Goal: Information Seeking & Learning: Find specific fact

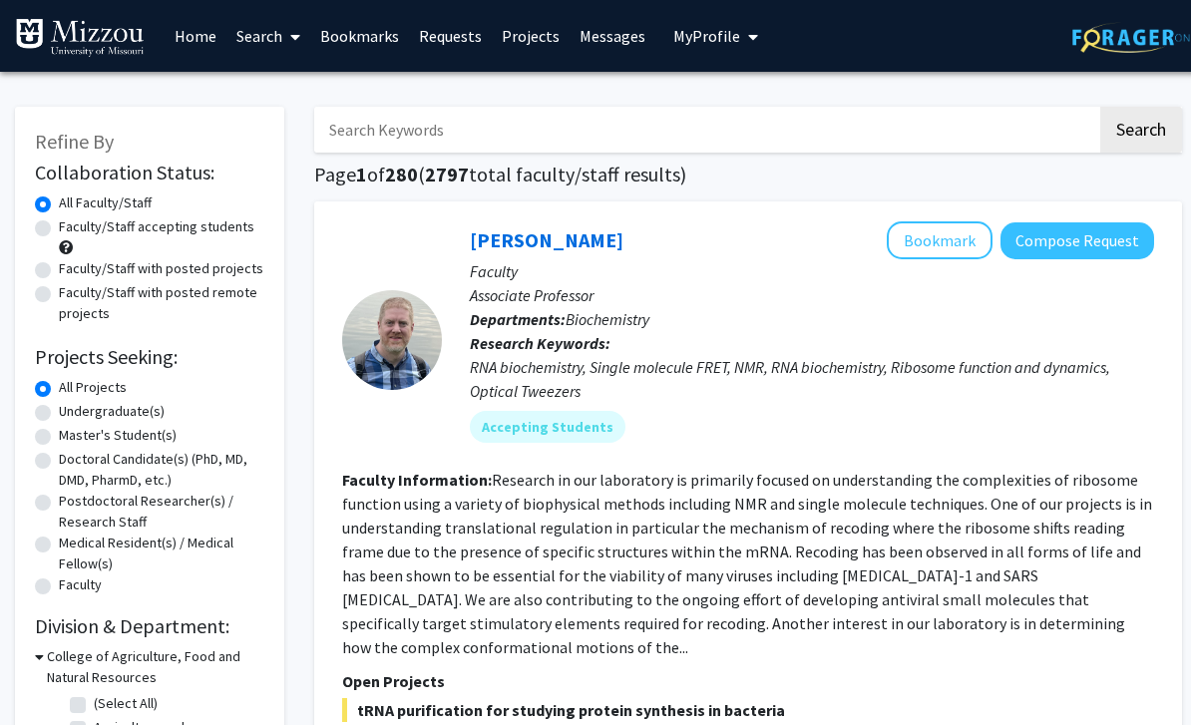
click at [607, 41] on link "Messages" at bounding box center [613, 36] width 86 height 70
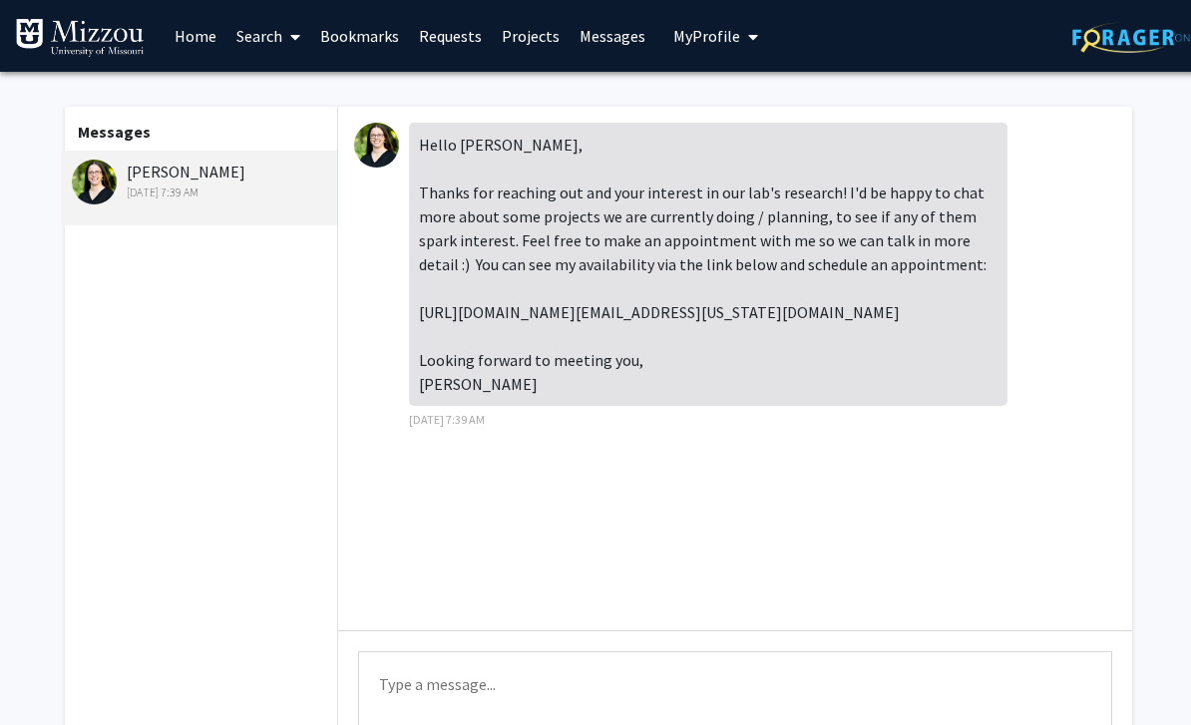
click at [461, 42] on link "Requests" at bounding box center [450, 36] width 83 height 70
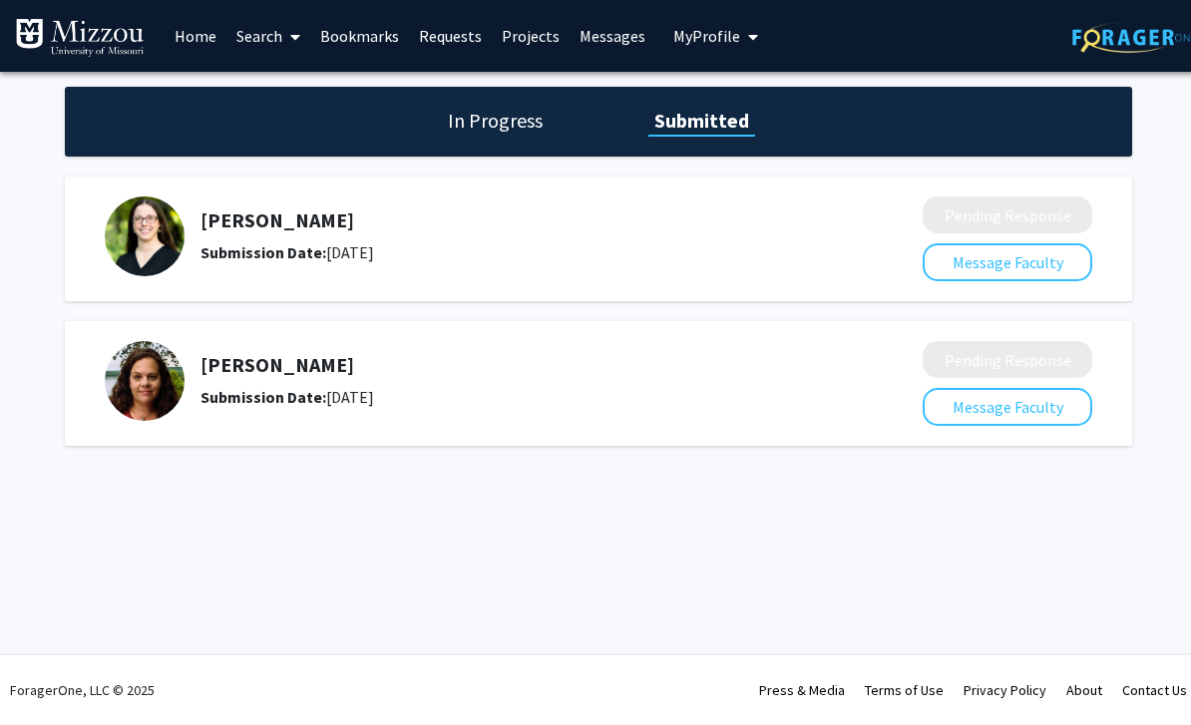
click at [287, 220] on h5 "[PERSON_NAME]" at bounding box center [509, 221] width 617 height 24
click at [158, 229] on img at bounding box center [145, 237] width 80 height 80
click at [274, 39] on link "Search" at bounding box center [268, 36] width 84 height 70
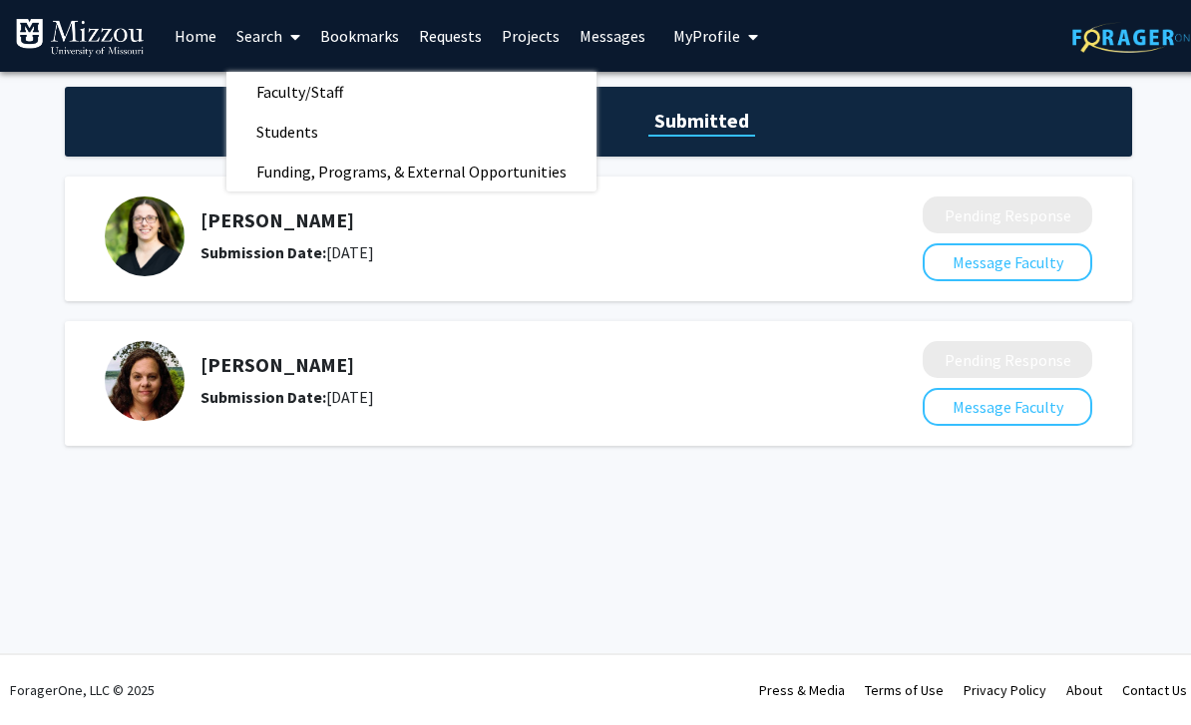
click at [384, 81] on link "Faculty/Staff" at bounding box center [411, 92] width 370 height 30
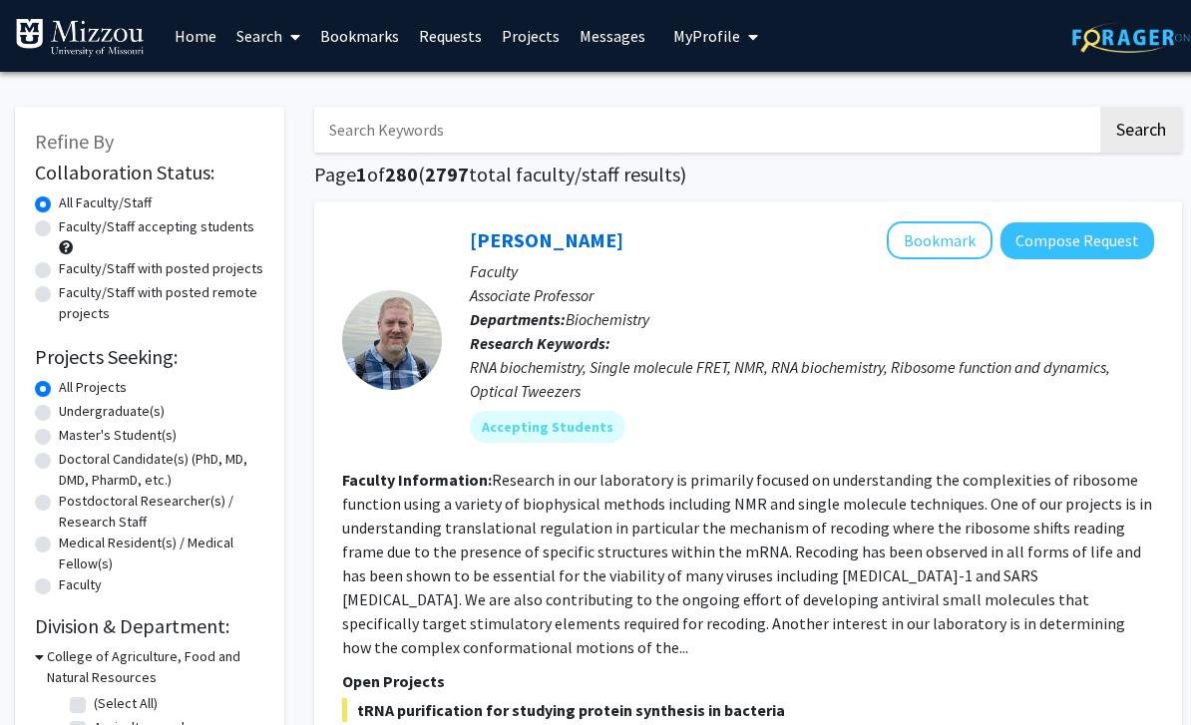
click at [466, 140] on input "Search Keywords" at bounding box center [705, 130] width 783 height 46
click at [402, 124] on input "Search Keywords" at bounding box center [705, 130] width 783 height 46
paste input "[PERSON_NAME]"
type input "[PERSON_NAME]"
click at [1140, 128] on button "Search" at bounding box center [1141, 130] width 82 height 46
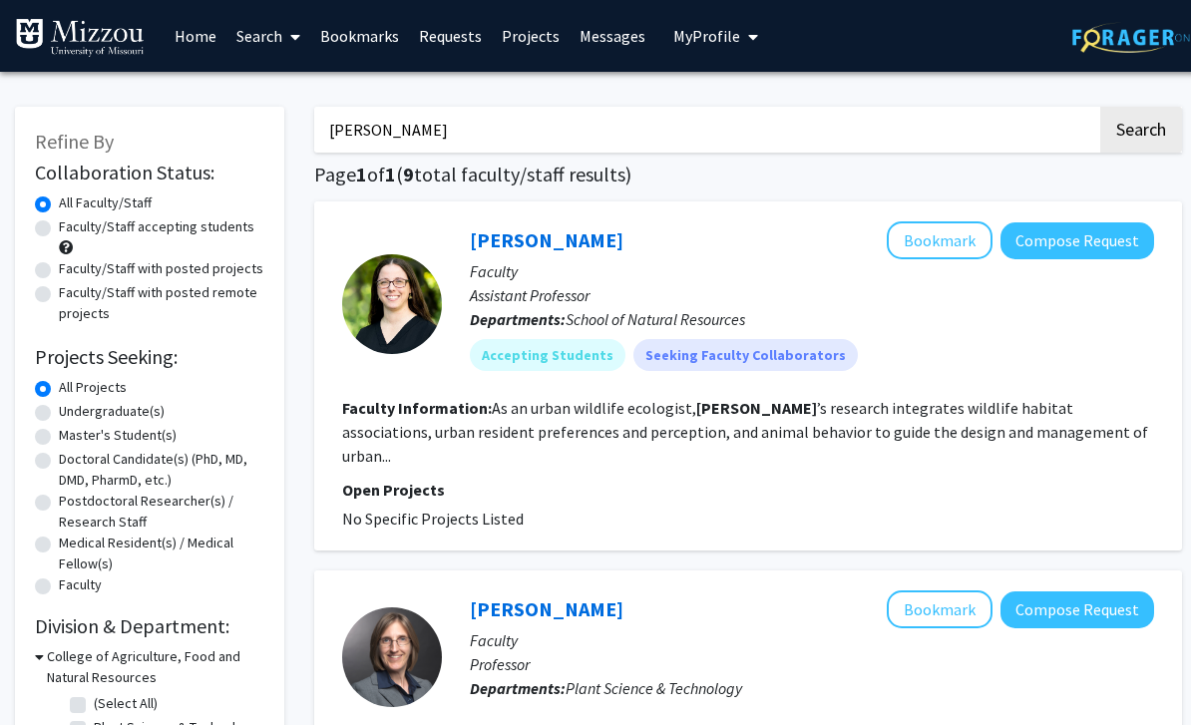
click at [607, 40] on link "Messages" at bounding box center [613, 36] width 86 height 70
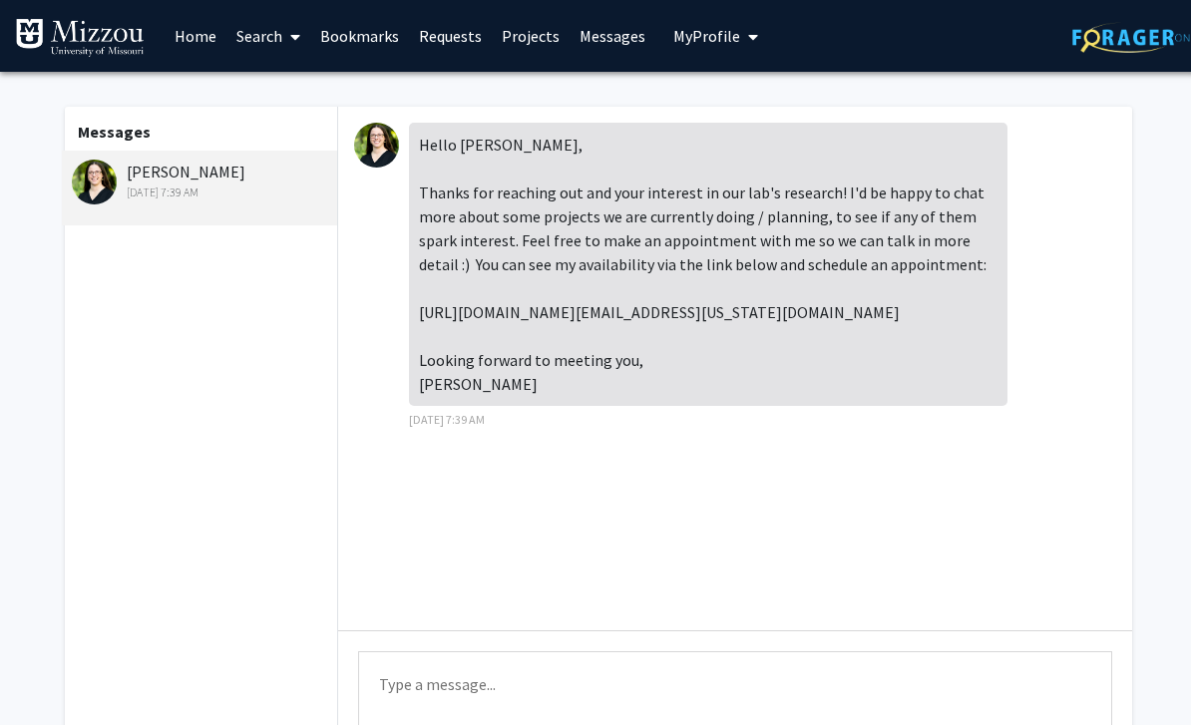
click at [521, 33] on link "Projects" at bounding box center [531, 36] width 78 height 70
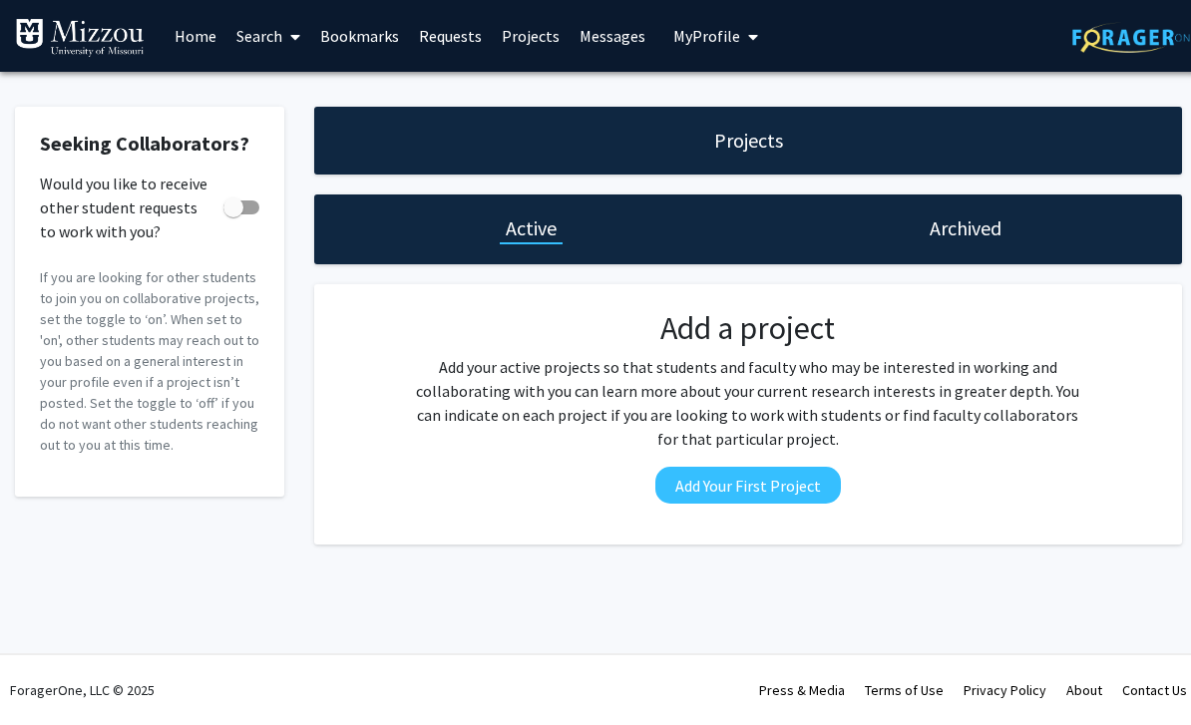
click at [274, 39] on link "Search" at bounding box center [268, 36] width 84 height 70
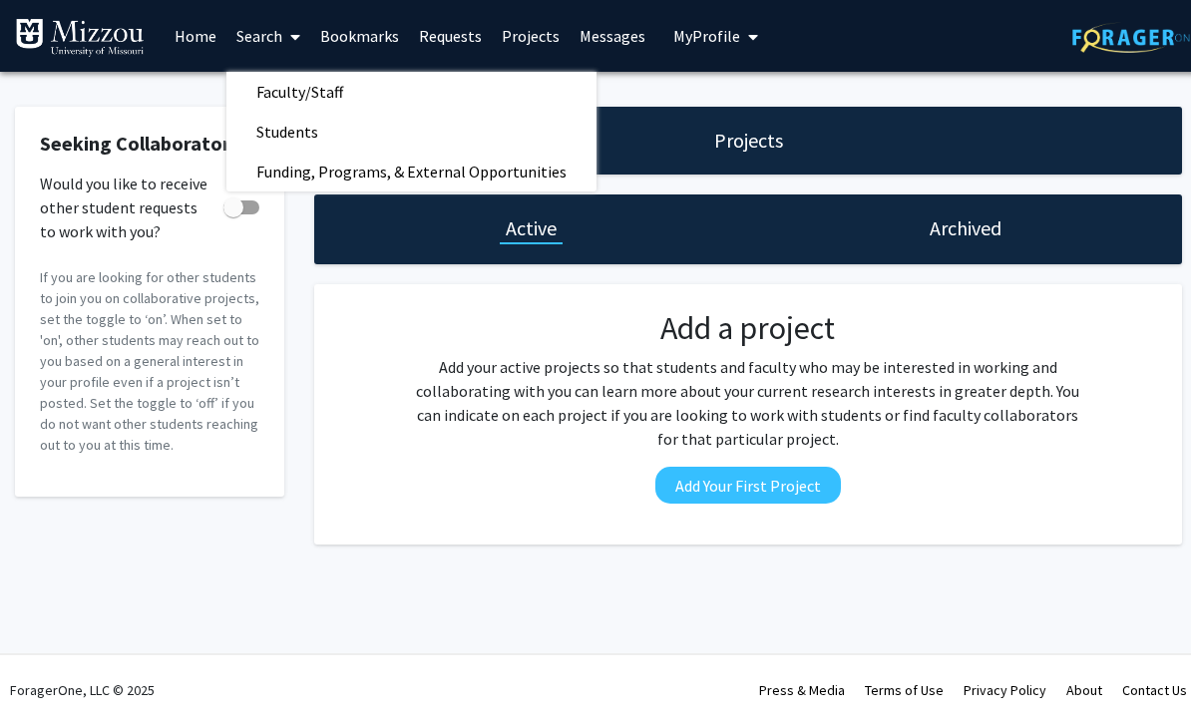
click at [373, 95] on link "Faculty/Staff" at bounding box center [411, 92] width 370 height 30
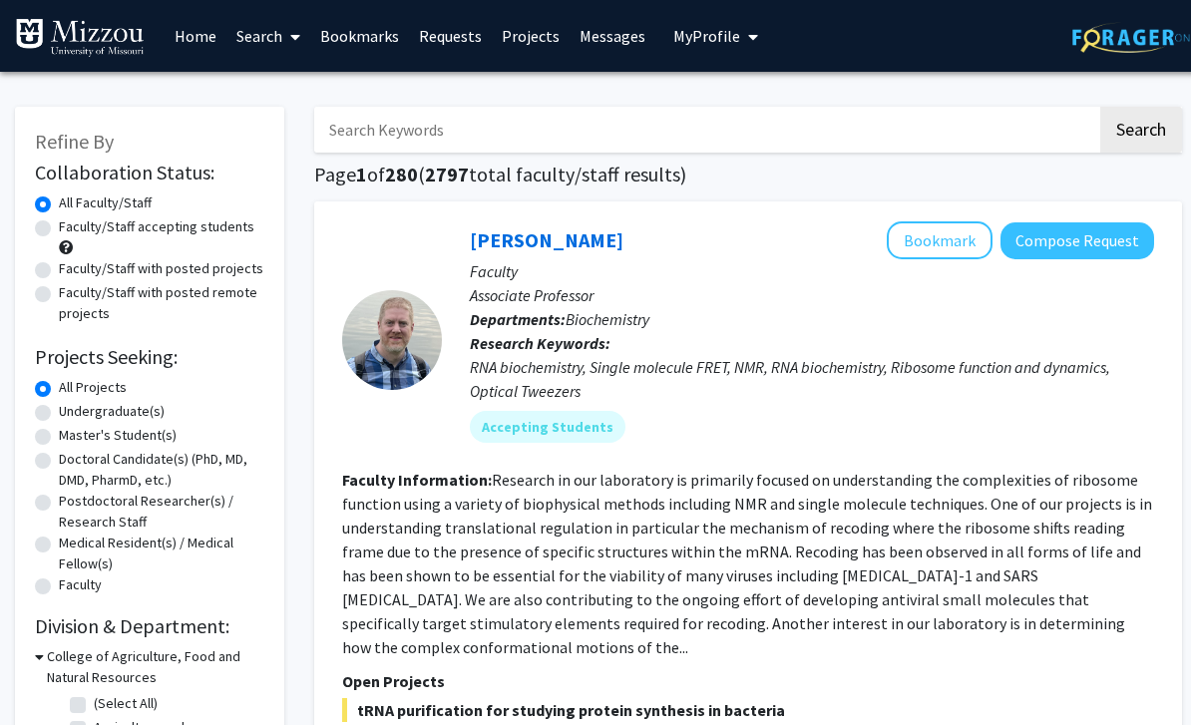
click at [59, 220] on label "Faculty/Staff accepting students" at bounding box center [157, 226] width 196 height 21
click at [59, 220] on input "Faculty/Staff accepting students" at bounding box center [65, 222] width 13 height 13
radio input "true"
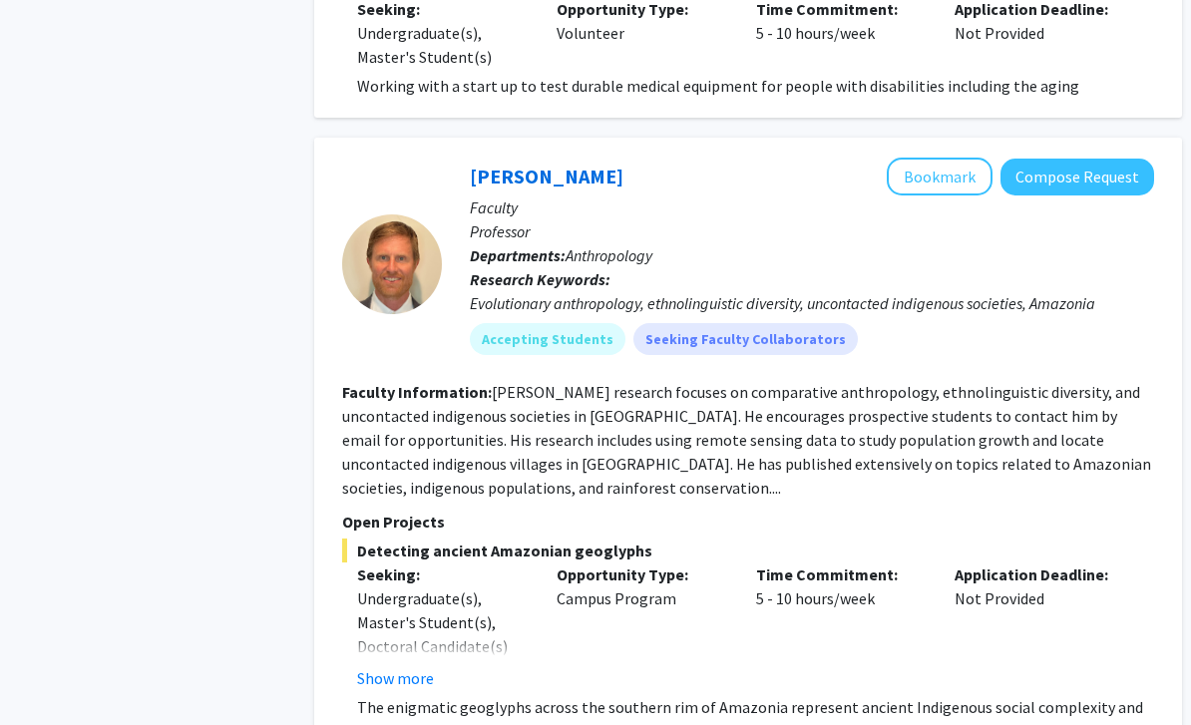
scroll to position [2741, 0]
click at [663, 600] on div "Opportunity Type: Campus Program" at bounding box center [642, 627] width 200 height 128
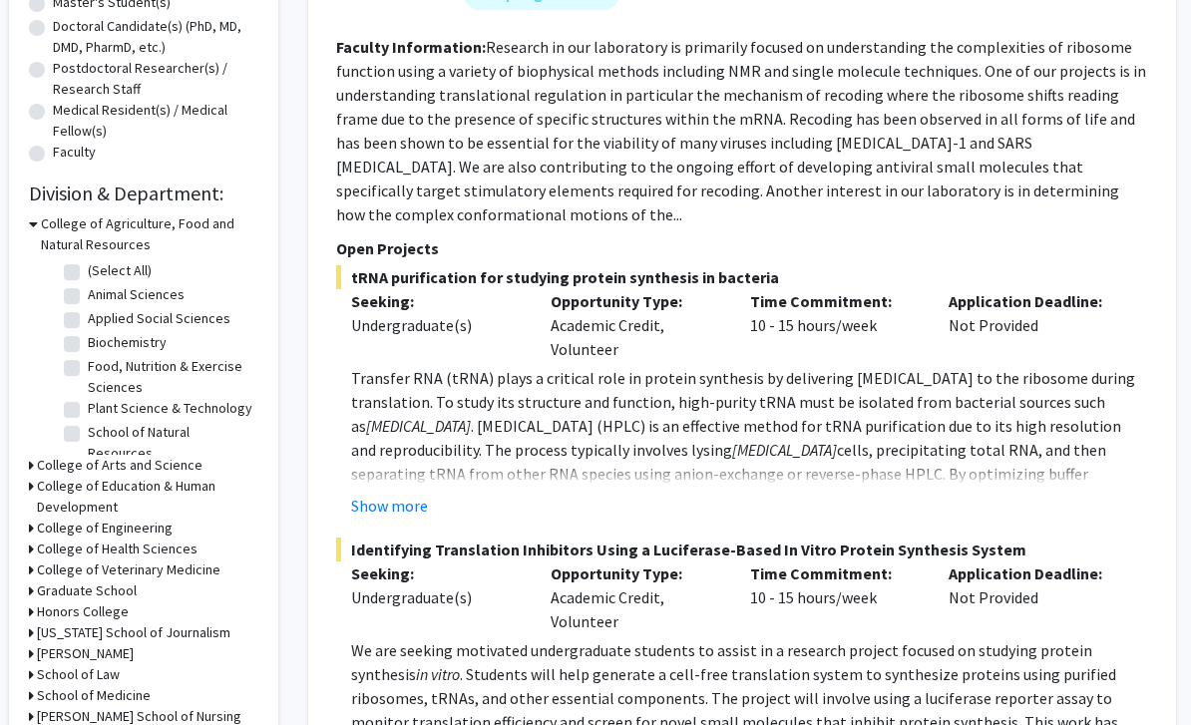
scroll to position [0, 6]
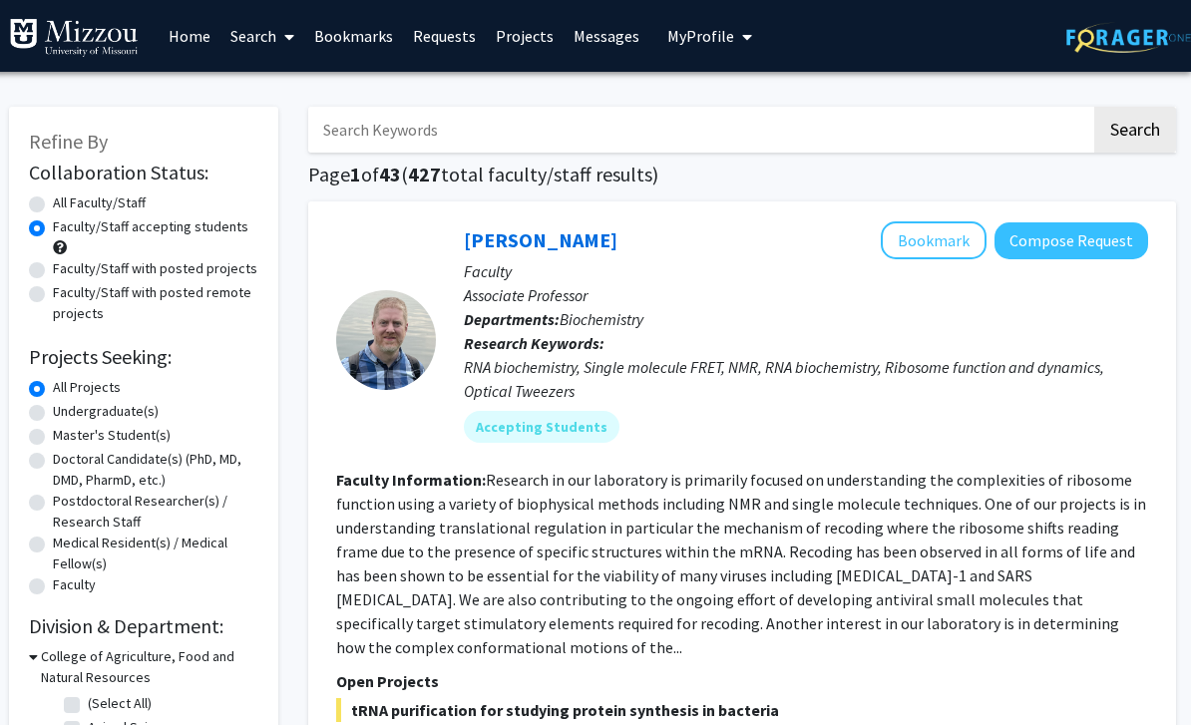
click at [610, 42] on link "Messages" at bounding box center [607, 36] width 86 height 70
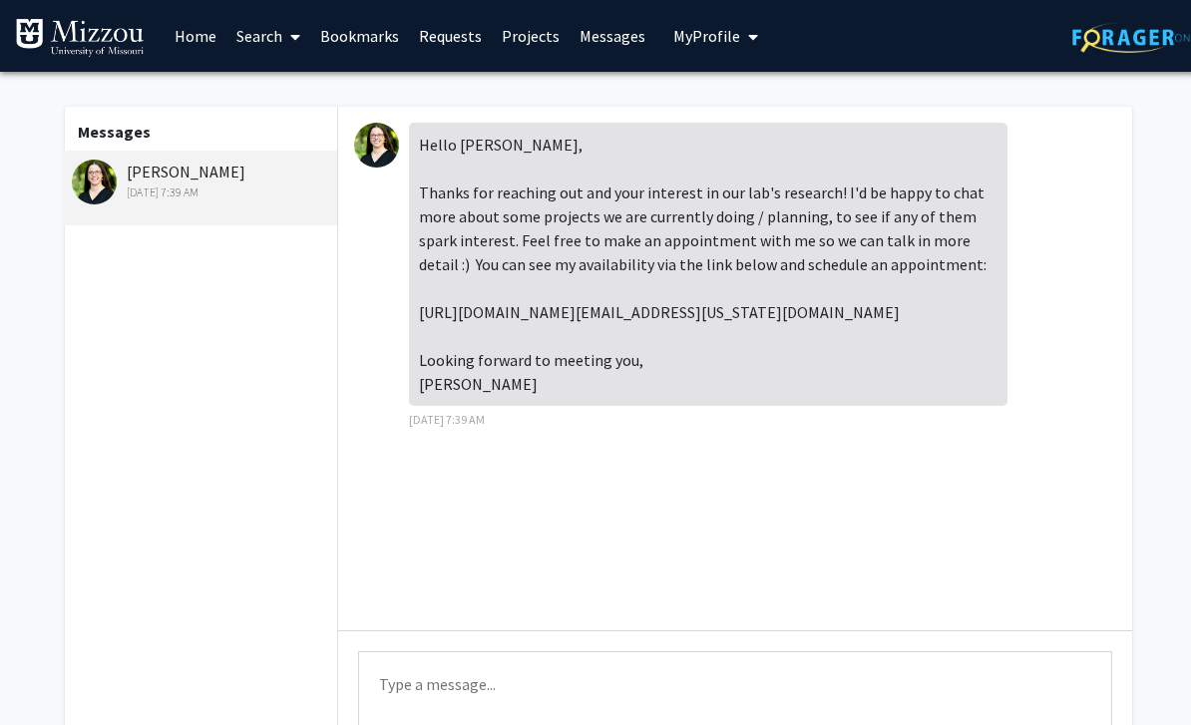
click at [513, 665] on textarea "Type a message" at bounding box center [735, 696] width 754 height 90
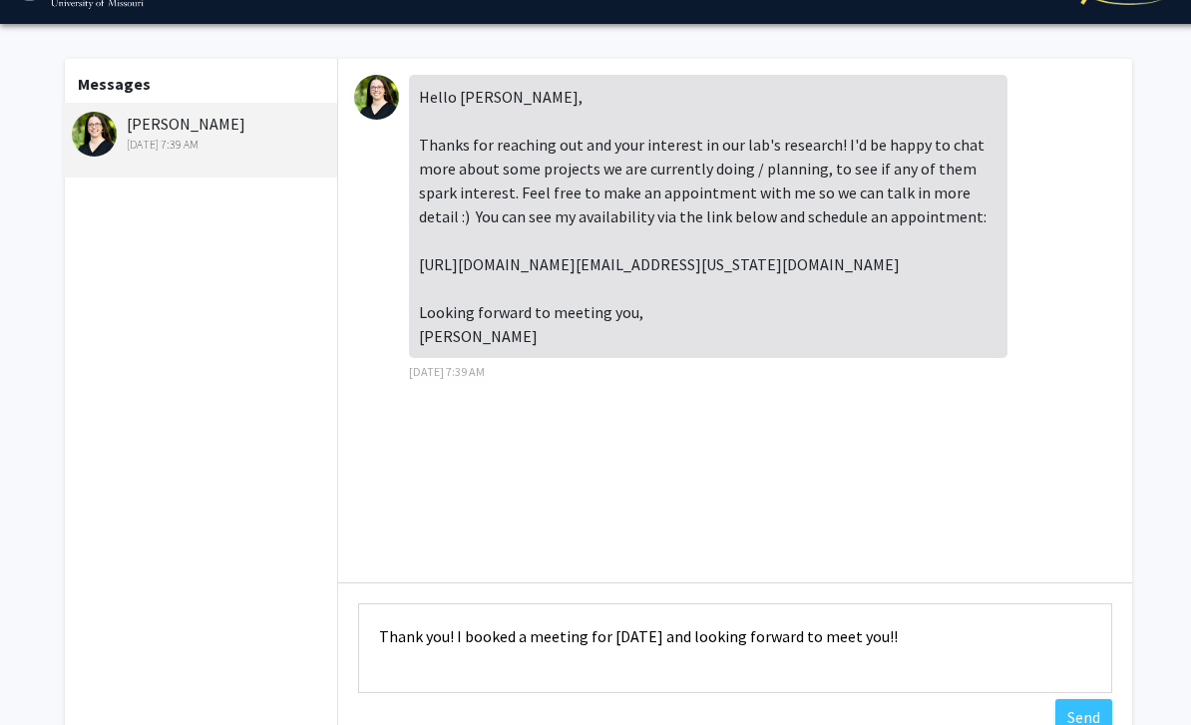
scroll to position [48, 0]
type textarea "Thank you! I booked a meeting for [DATE] and looking forward to meet you!!"
click at [1086, 719] on button "Send" at bounding box center [1083, 717] width 57 height 36
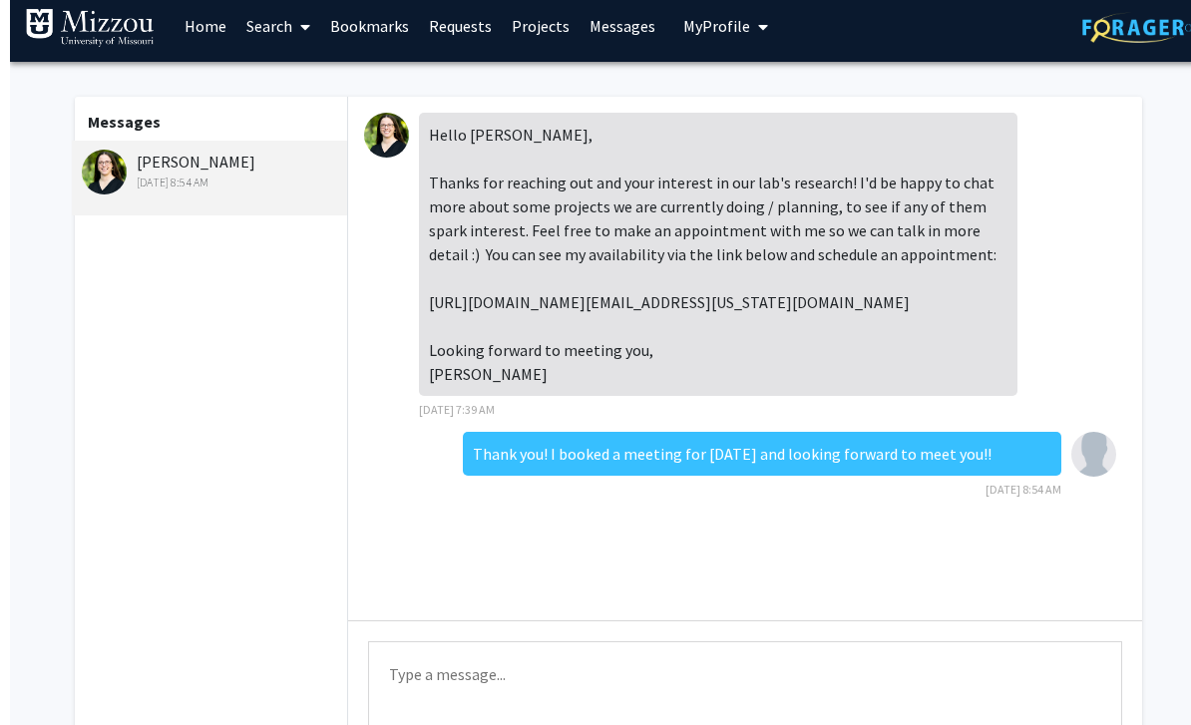
scroll to position [0, 0]
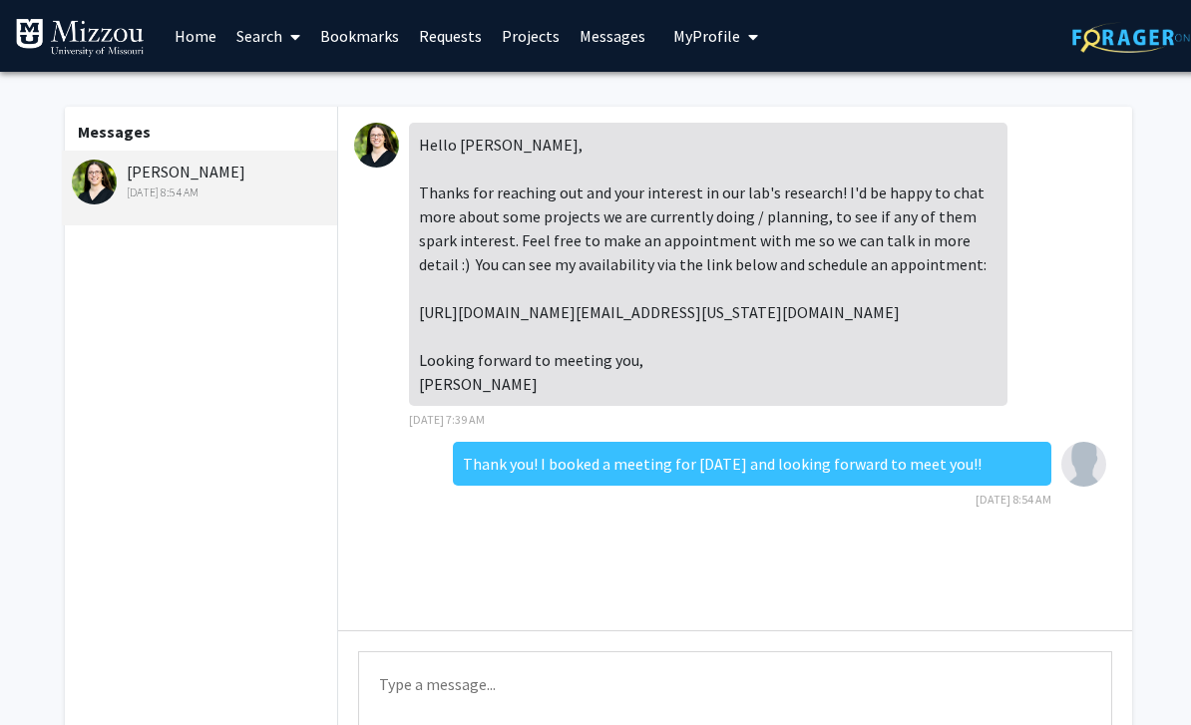
click at [466, 41] on link "Requests" at bounding box center [450, 36] width 83 height 70
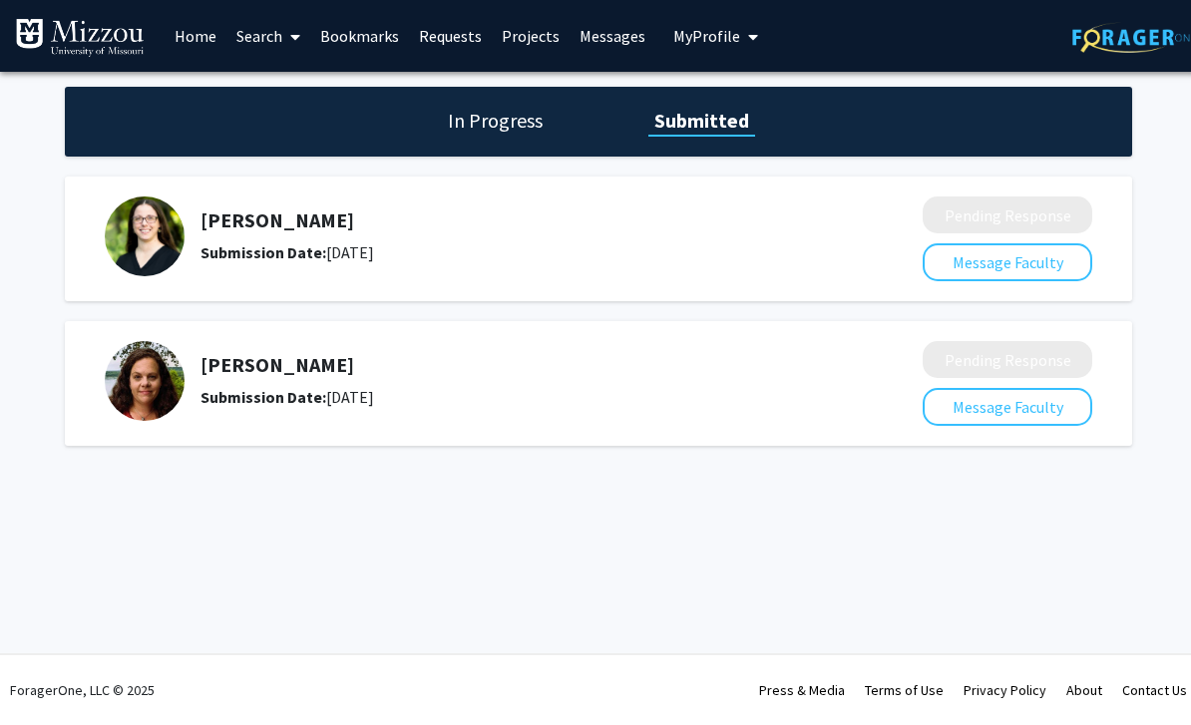
click at [427, 240] on div "Submission Date: [DATE]" at bounding box center [509, 252] width 617 height 24
click at [274, 40] on link "Search" at bounding box center [268, 36] width 84 height 70
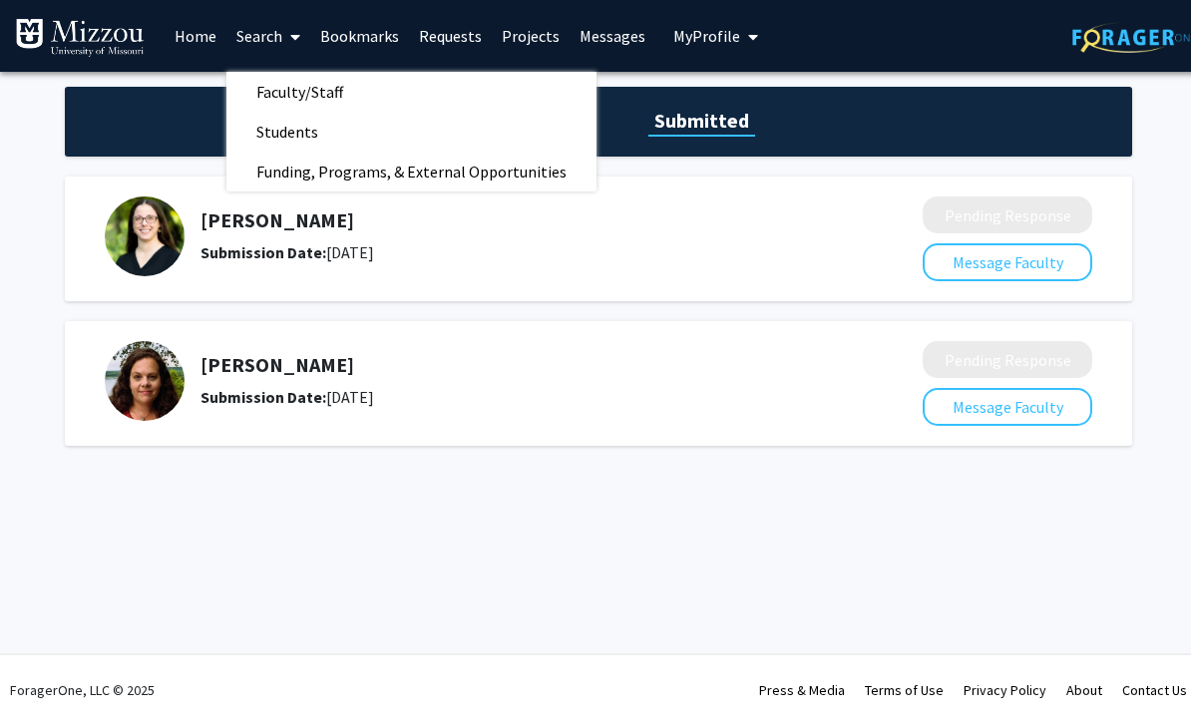
click at [346, 96] on span "Faculty/Staff" at bounding box center [299, 92] width 147 height 40
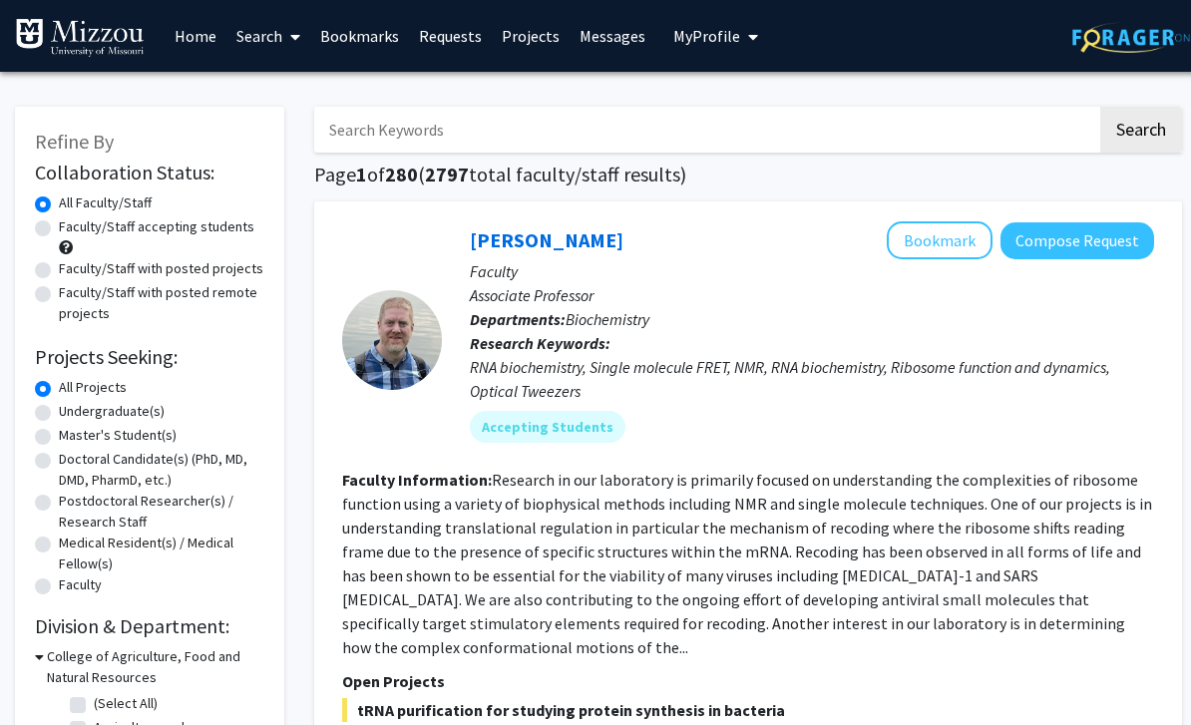
click at [472, 124] on input "Search Keywords" at bounding box center [705, 130] width 783 height 46
click at [449, 123] on input "Search Keywords" at bounding box center [705, 130] width 783 height 46
paste input "[PERSON_NAME]"
type input "[PERSON_NAME]"
click at [1140, 128] on button "Search" at bounding box center [1141, 130] width 82 height 46
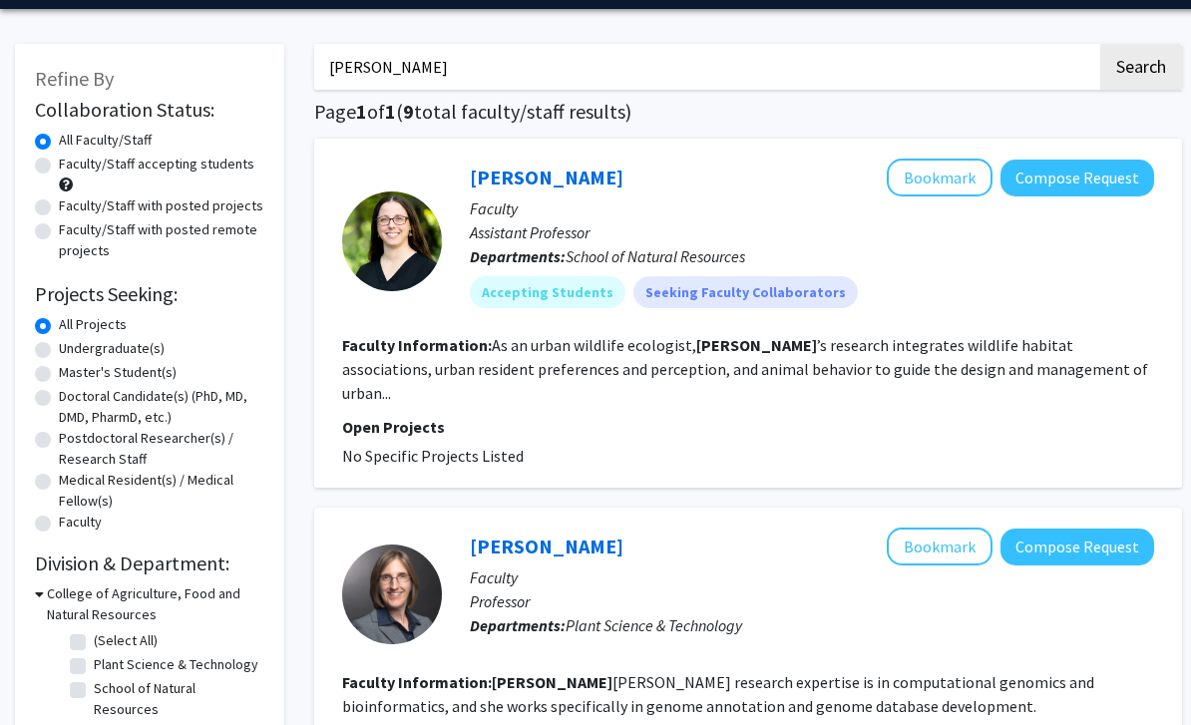
scroll to position [60, 0]
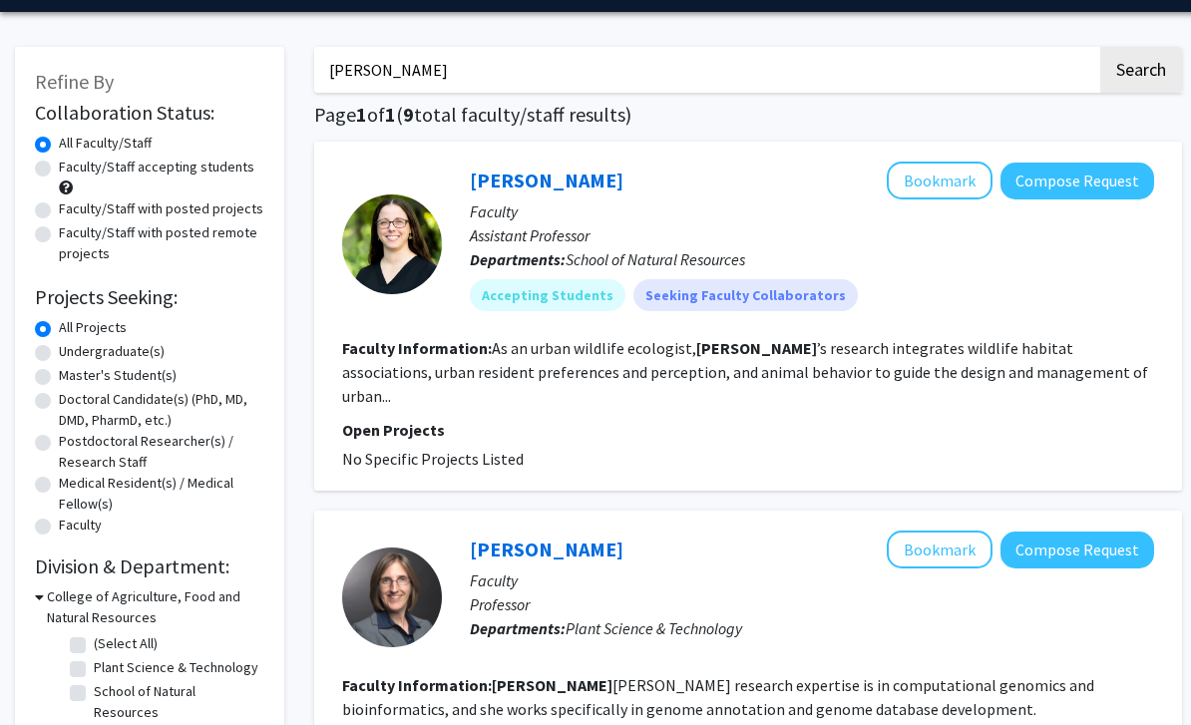
click at [572, 190] on link "[PERSON_NAME]" at bounding box center [547, 180] width 154 height 25
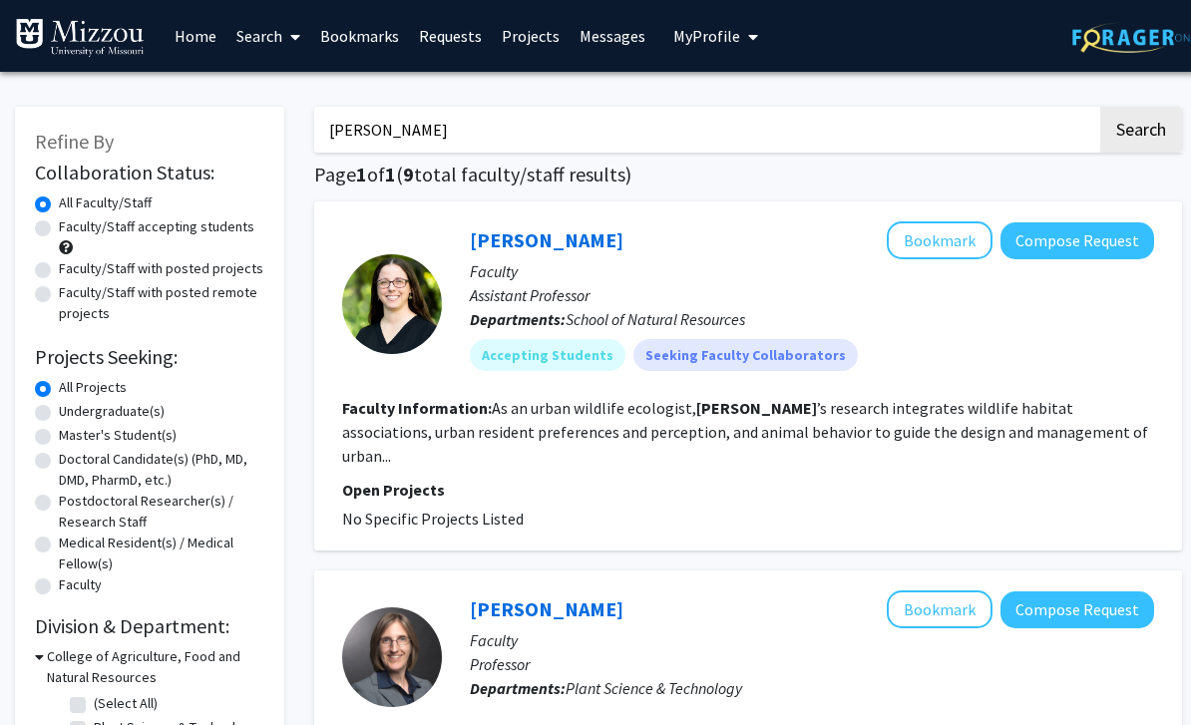
click at [179, 224] on label "Faculty/Staff accepting students" at bounding box center [157, 226] width 196 height 21
click at [72, 224] on input "Faculty/Staff accepting students" at bounding box center [65, 222] width 13 height 13
radio input "true"
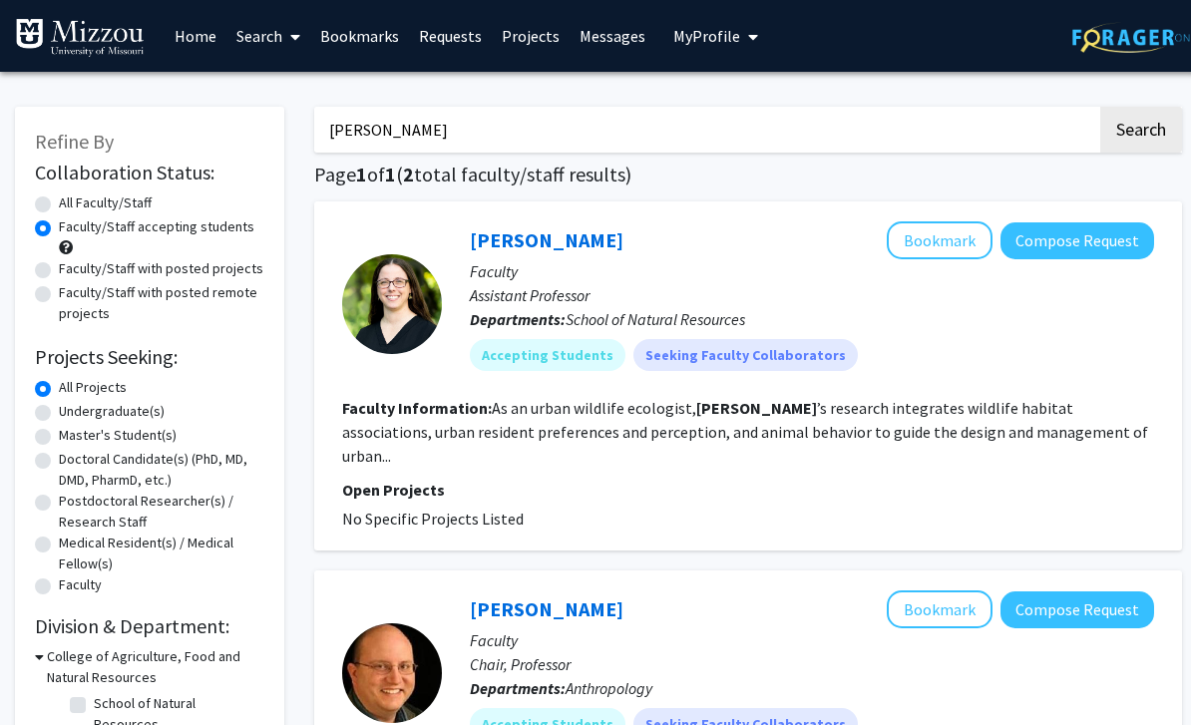
click at [618, 123] on input "[PERSON_NAME]" at bounding box center [705, 130] width 783 height 46
type input "C"
click at [1140, 128] on button "Search" at bounding box center [1141, 130] width 82 height 46
radio input "true"
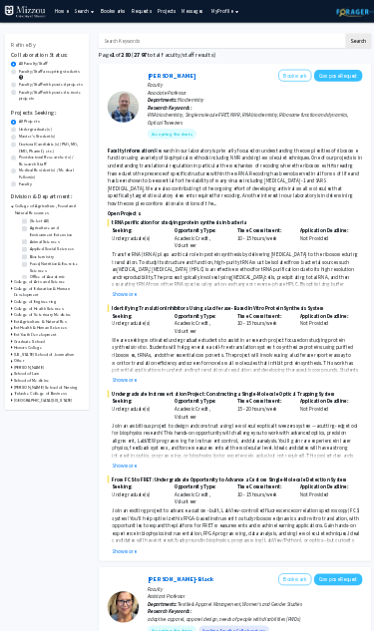
scroll to position [856, 0]
